Goal: Find specific page/section: Find specific page/section

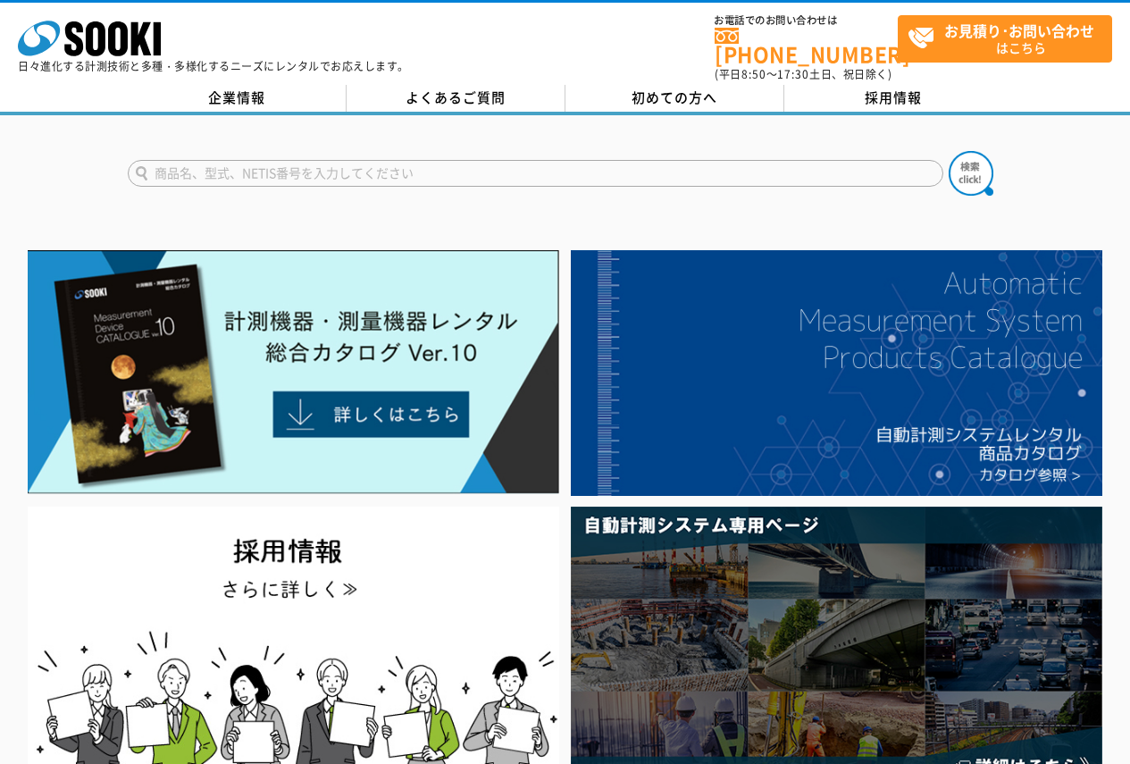
click at [323, 166] on input "text" at bounding box center [536, 173] width 816 height 27
type input "DM70"
click at [949, 151] on button at bounding box center [971, 173] width 45 height 45
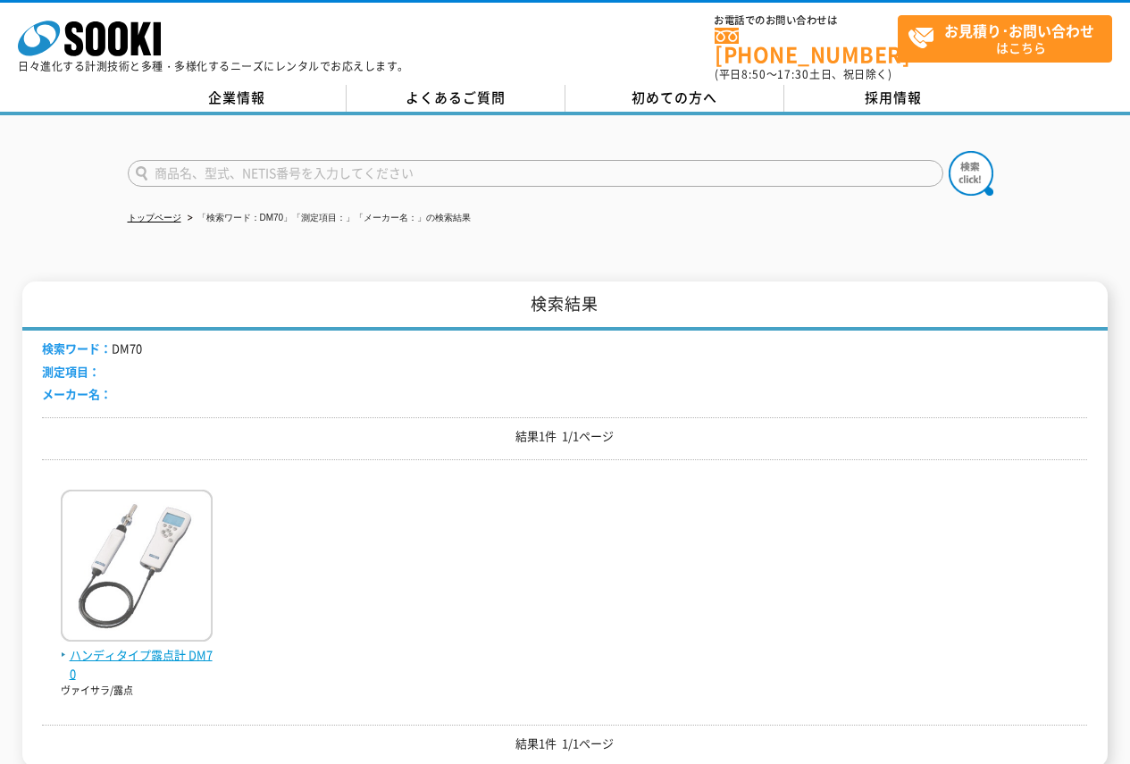
click at [121, 563] on img at bounding box center [137, 568] width 152 height 156
click at [193, 528] on img at bounding box center [137, 568] width 152 height 156
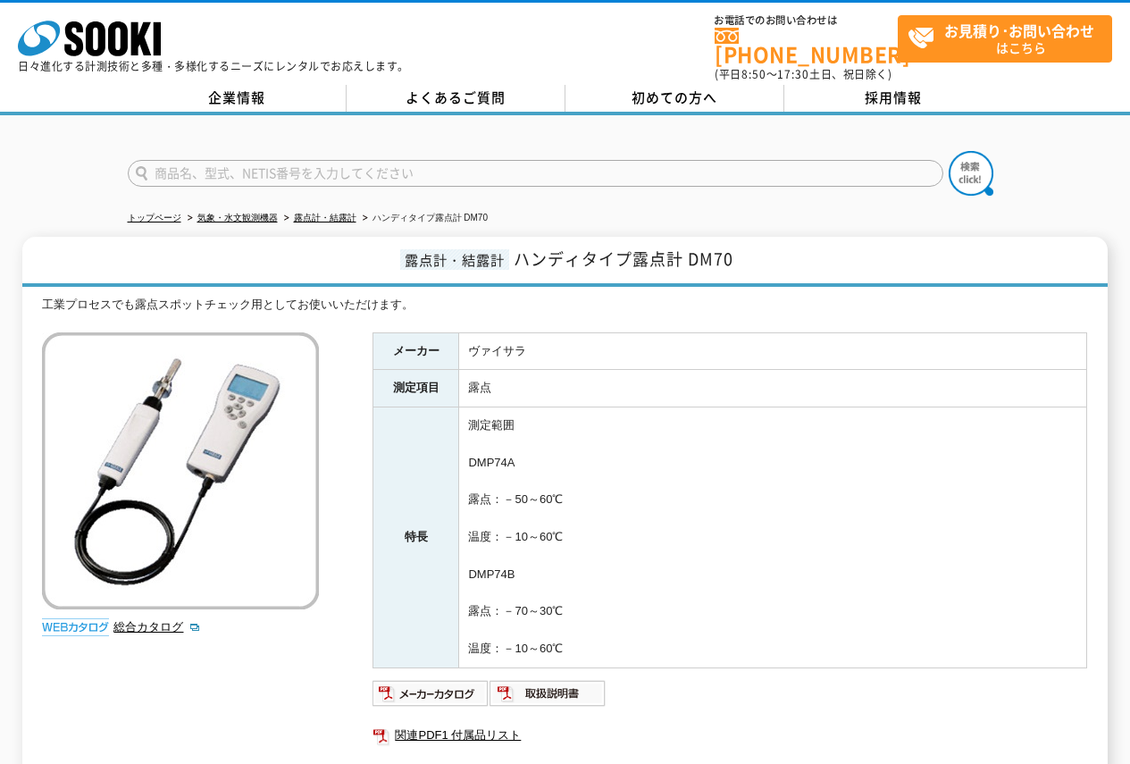
click at [1129, 220] on html "株式会社 ソーキ spMenu 日々進化する計測技術と多種・多様化するニーズにレンタルでお応えします。 お電話でのお問い合わせは [PHONE_NUMBER]…" at bounding box center [565, 517] width 1130 height 1035
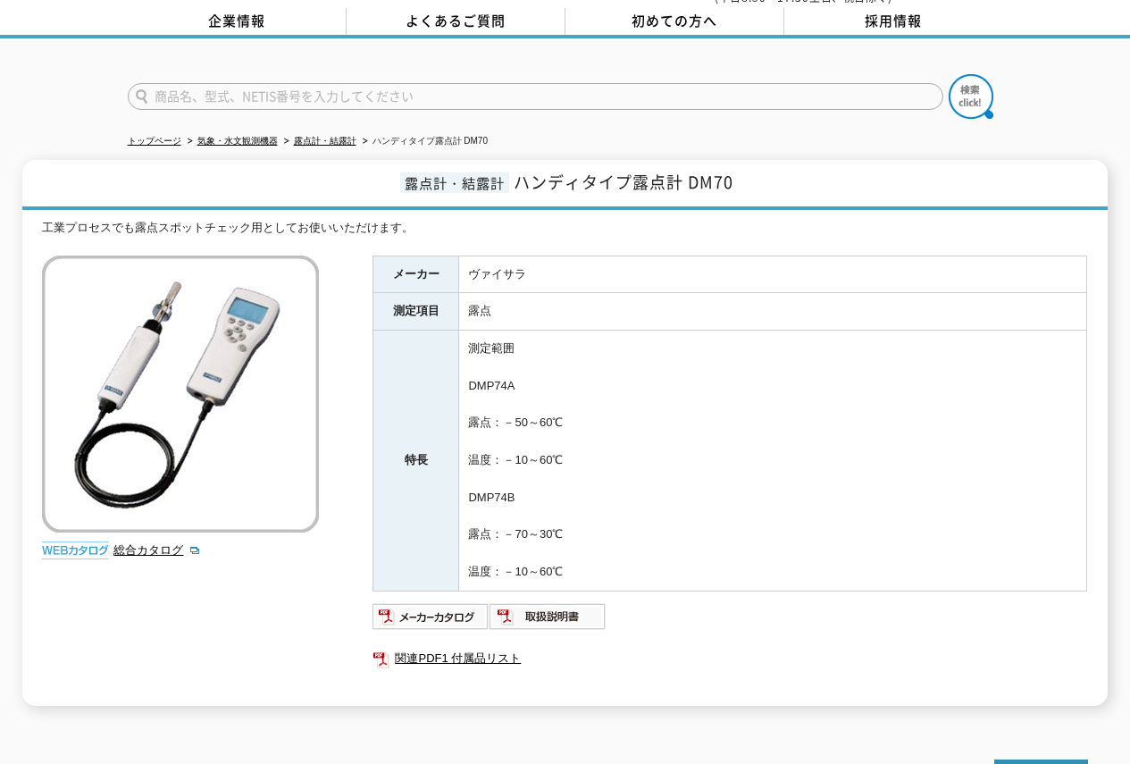
scroll to position [84, 0]
